Goal: Task Accomplishment & Management: Complete application form

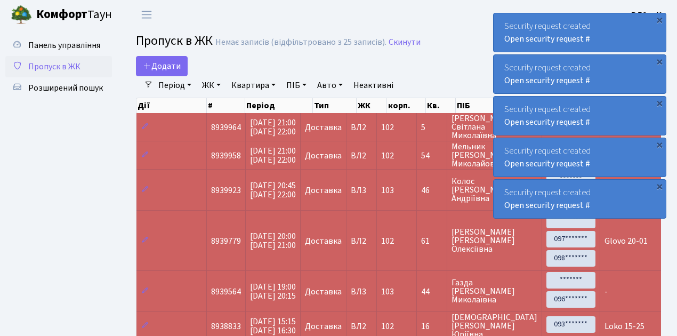
select select "25"
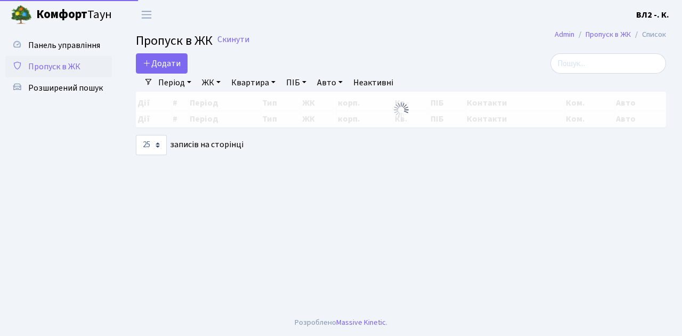
select select "25"
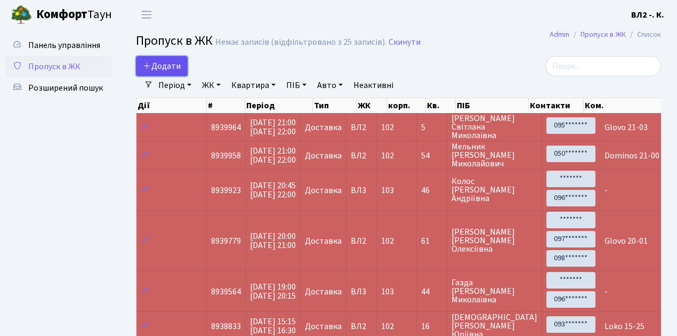
click at [183, 71] on link "Додати" at bounding box center [162, 66] width 52 height 20
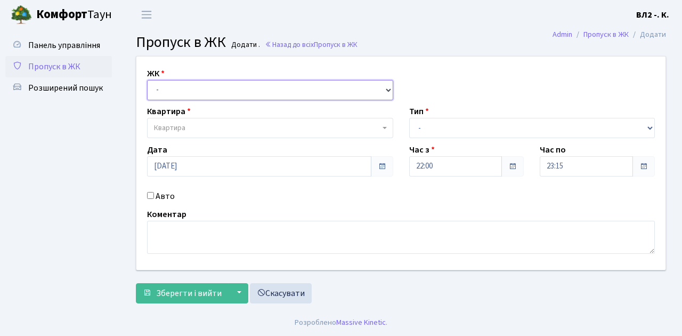
click at [388, 88] on select "- ВЛ1, Ужгородський пров., 4/1 ВЛ2, Голосіївський просп., 76 ВЛ3, пр.Голосіївсь…" at bounding box center [270, 90] width 246 height 20
select select "317"
click at [147, 80] on select "- ВЛ1, Ужгородський пров., 4/1 ВЛ2, Голосіївський просп., 76 ВЛ3, пр.Голосіївсь…" at bounding box center [270, 90] width 246 height 20
select select
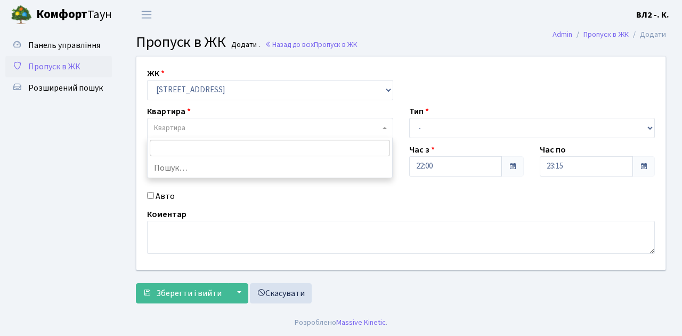
click at [386, 127] on b at bounding box center [385, 128] width 4 height 2
type input "31"
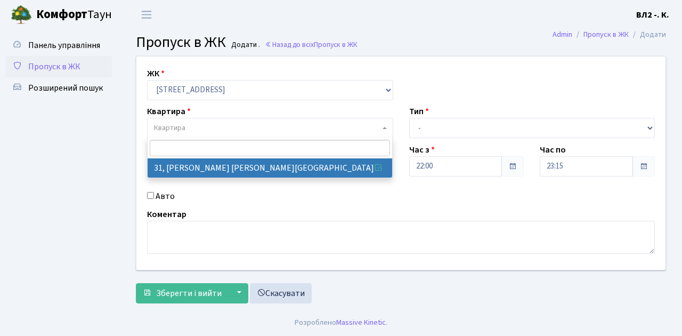
select select "38032"
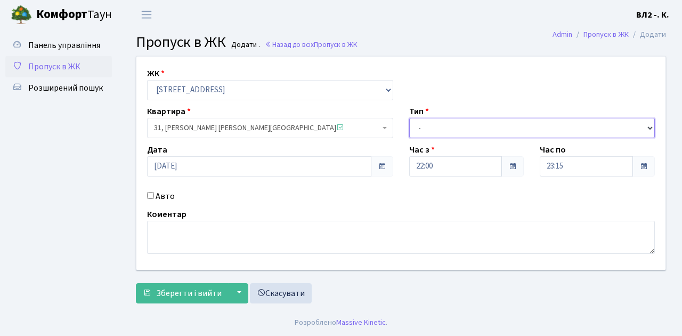
click at [649, 125] on select "- Доставка Таксі Гості Сервіс" at bounding box center [532, 128] width 246 height 20
select select "1"
click at [409, 118] on select "- Доставка Таксі Гості Сервіс" at bounding box center [532, 128] width 246 height 20
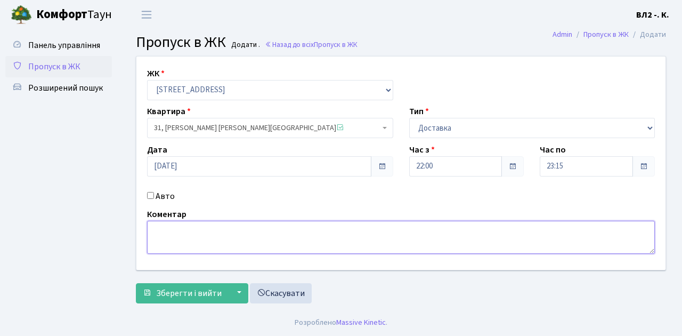
click at [164, 229] on textarea at bounding box center [401, 237] width 508 height 33
type textarea "Glovo 22-11"
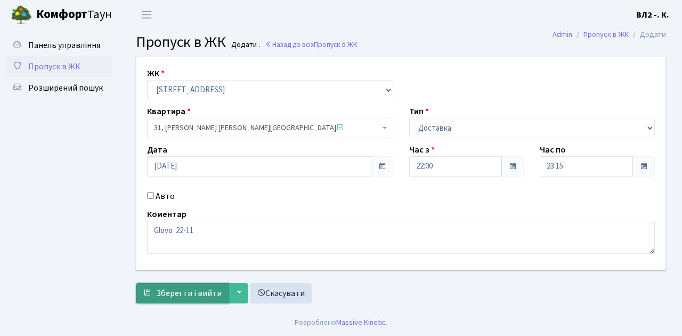
click at [161, 296] on span "Зберегти і вийти" at bounding box center [189, 293] width 66 height 12
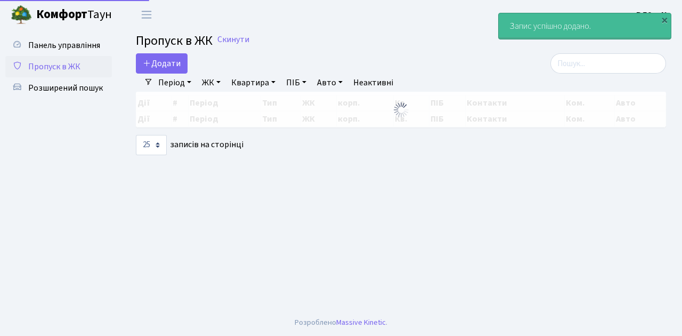
select select "25"
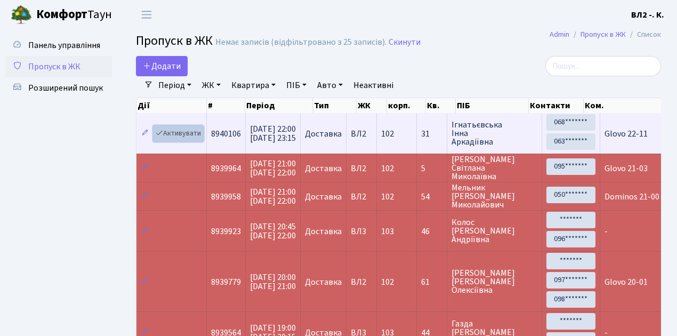
click at [202, 139] on link "Активувати" at bounding box center [178, 133] width 51 height 17
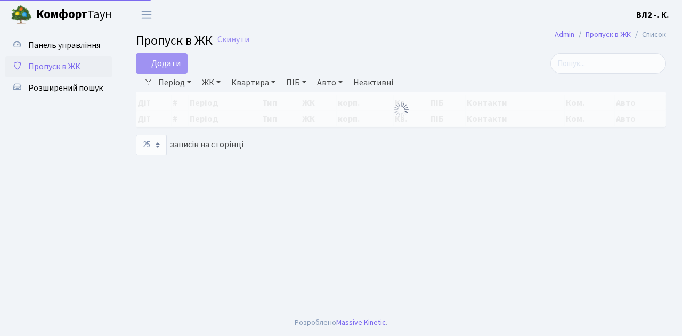
select select "25"
